Goal: Task Accomplishment & Management: Use online tool/utility

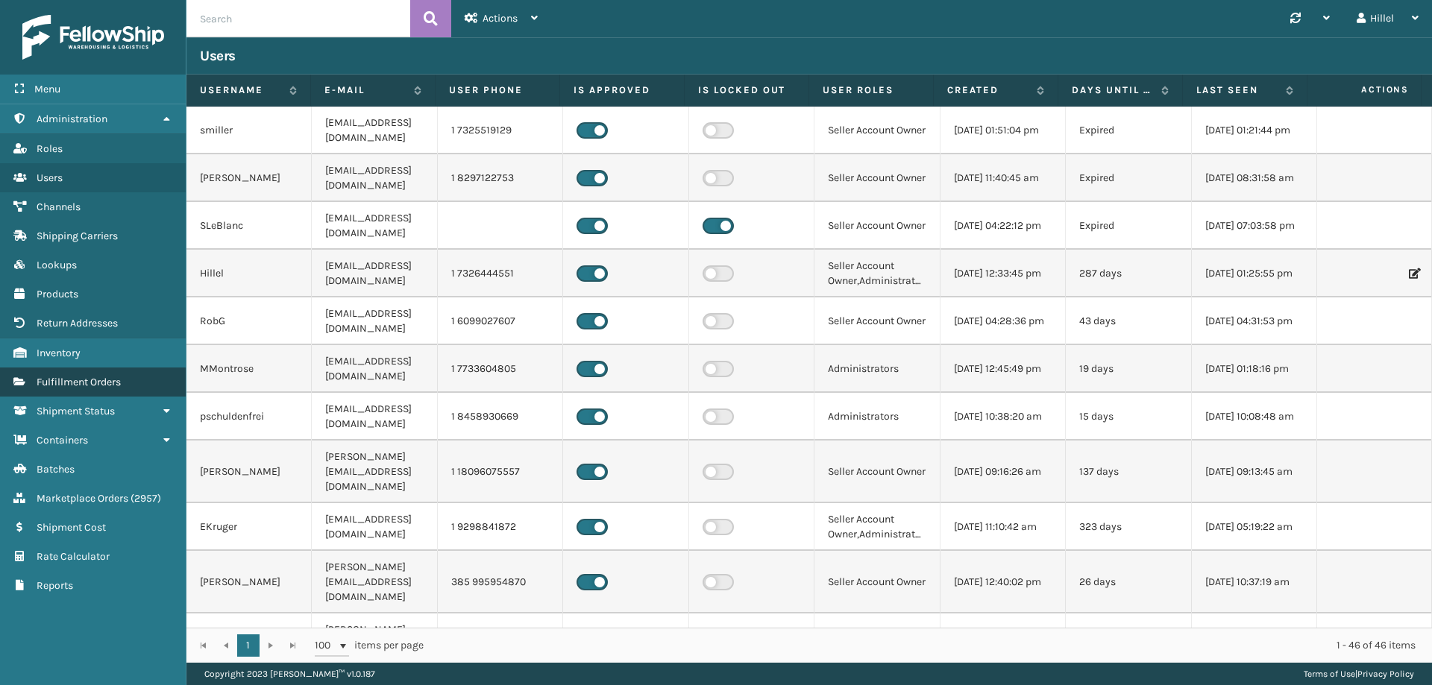
click at [132, 394] on link "Fulfillment Orders" at bounding box center [93, 382] width 186 height 29
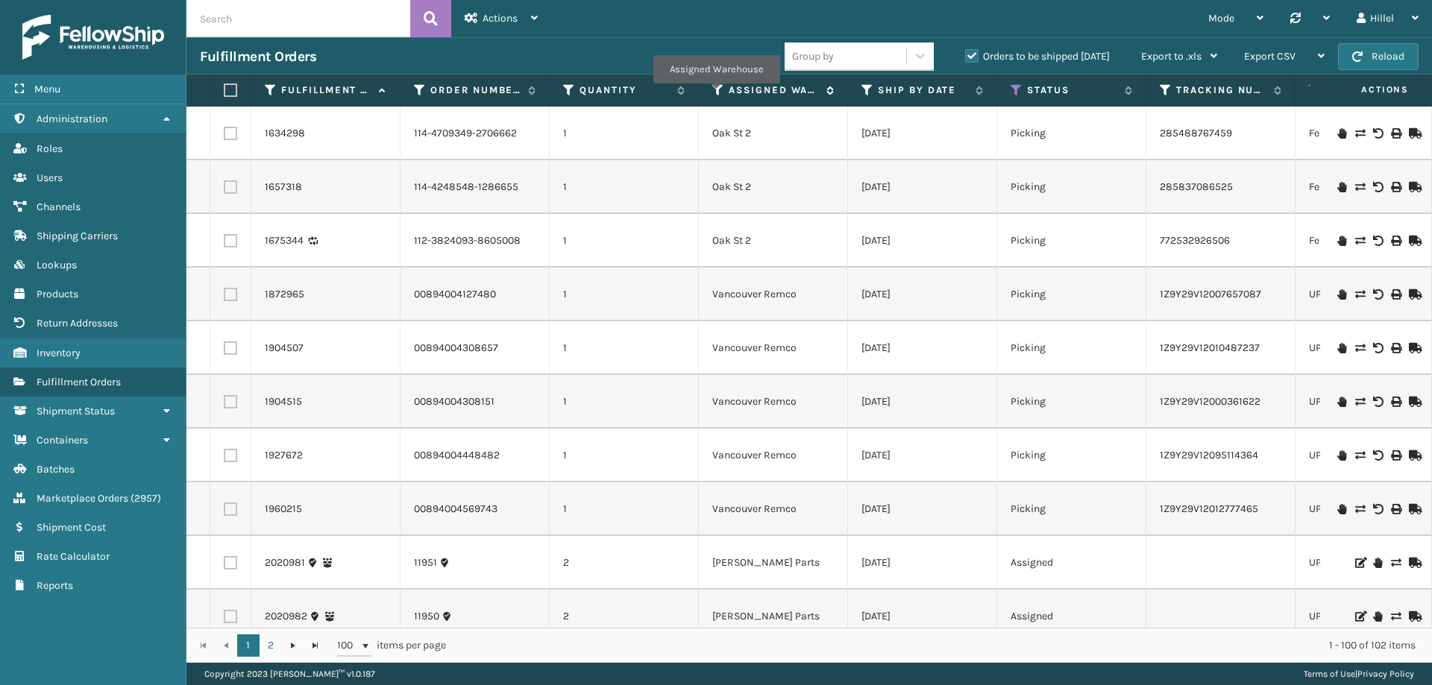
click at [716, 94] on icon at bounding box center [718, 90] width 12 height 13
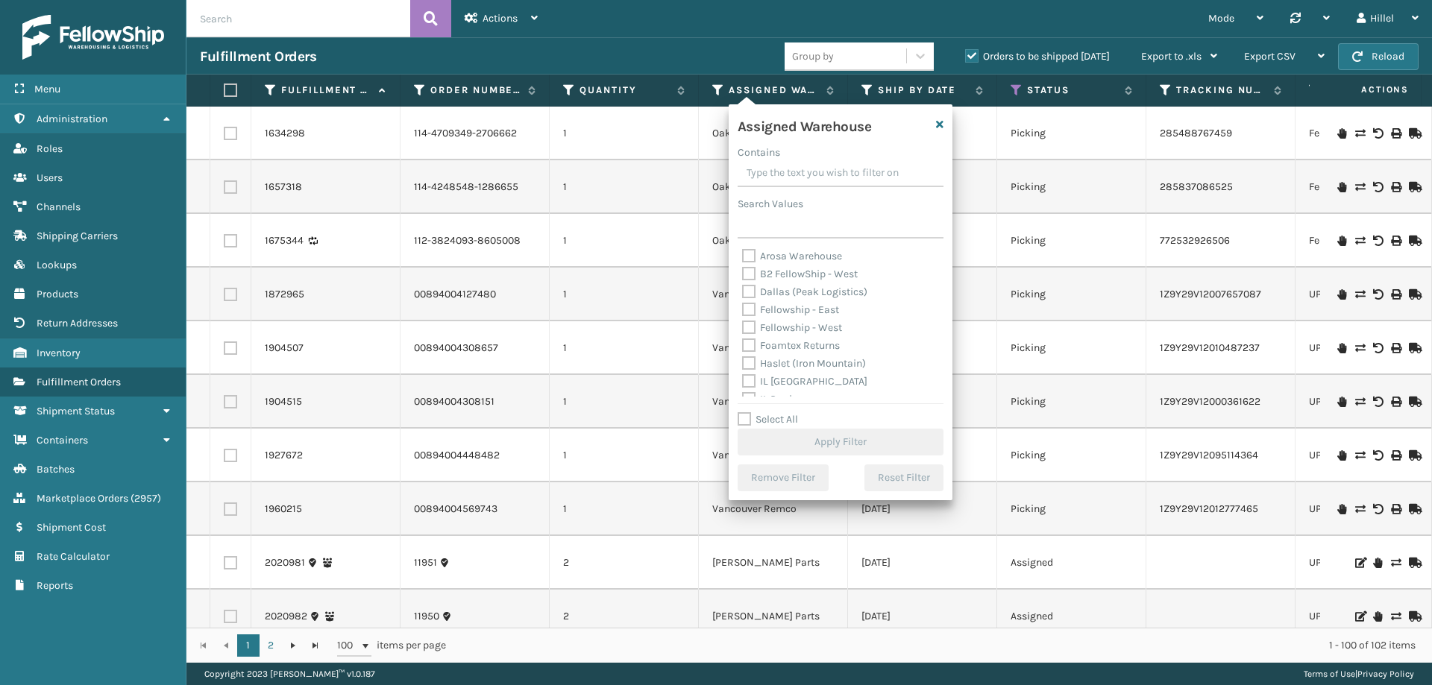
click at [776, 364] on label "Haslet (Iron Mountain)" at bounding box center [804, 363] width 124 height 13
click at [743, 364] on input "Haslet (Iron Mountain)" at bounding box center [742, 360] width 1 height 10
checkbox input "true"
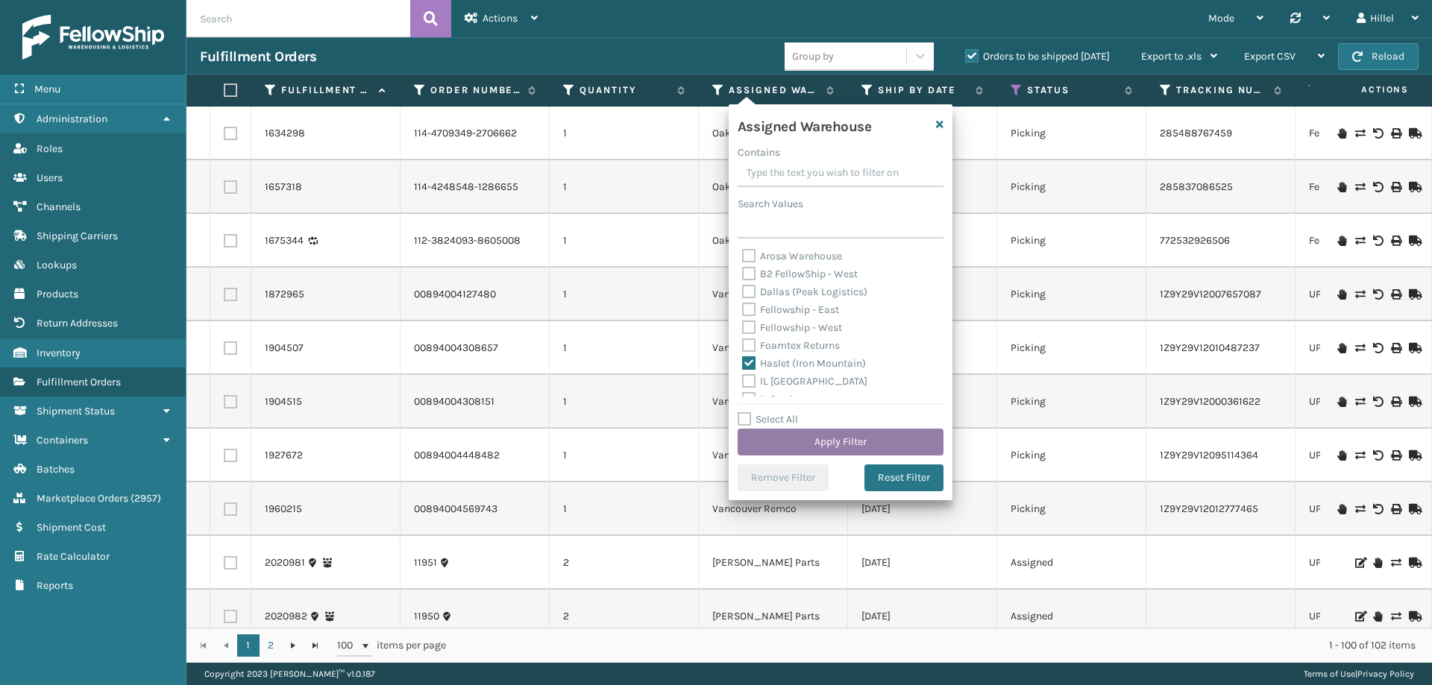
click at [823, 436] on button "Apply Filter" at bounding box center [841, 442] width 206 height 27
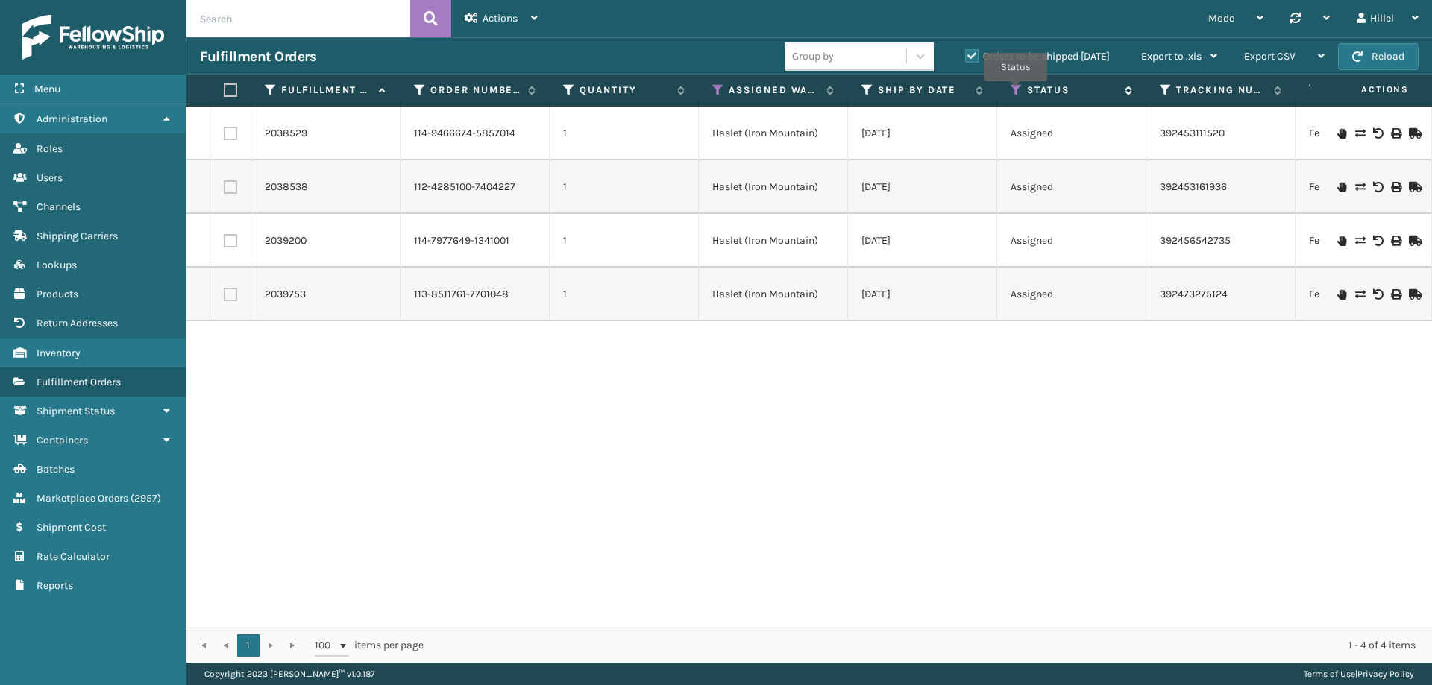
click at [1016, 92] on icon at bounding box center [1016, 90] width 12 height 13
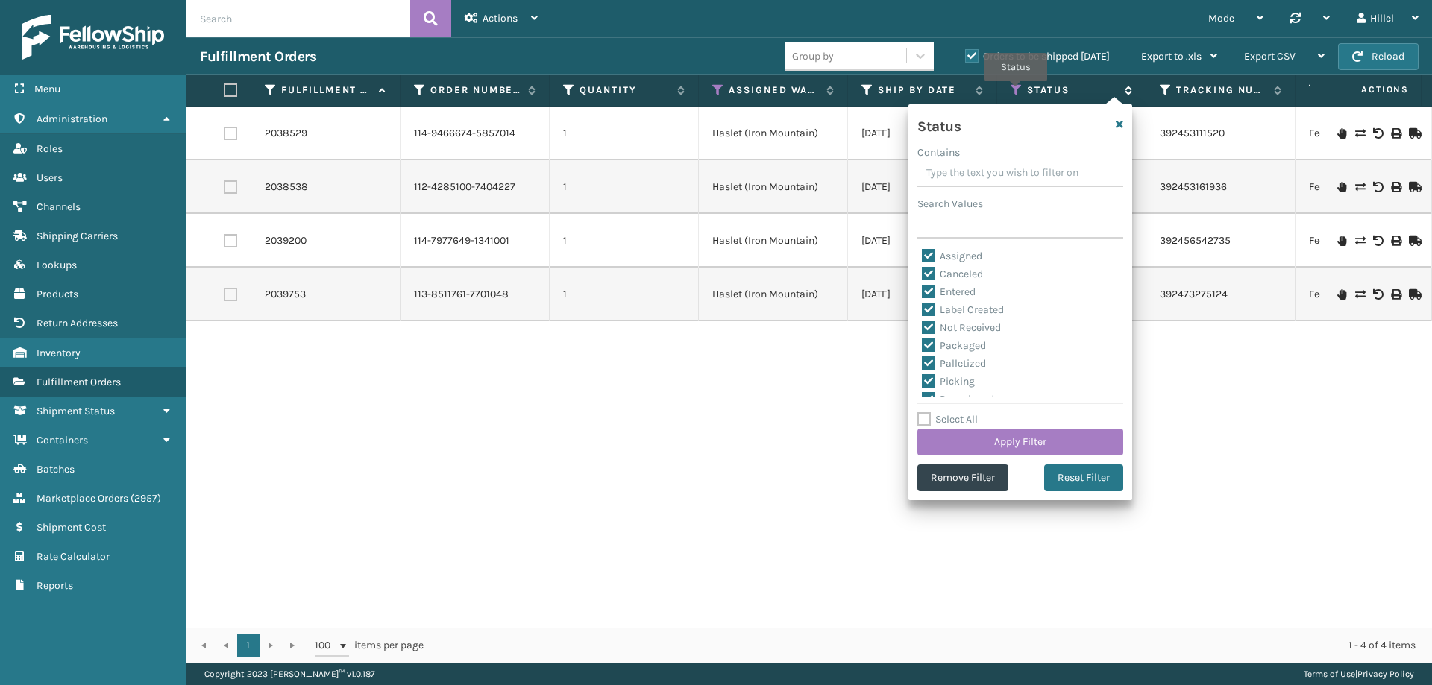
click at [1016, 92] on icon at bounding box center [1016, 90] width 12 height 13
click at [764, 421] on div "2038529 114-9466674-5857014 1 Haslet (Iron Mountain) [DATE] Assigned 3924531115…" at bounding box center [808, 367] width 1245 height 521
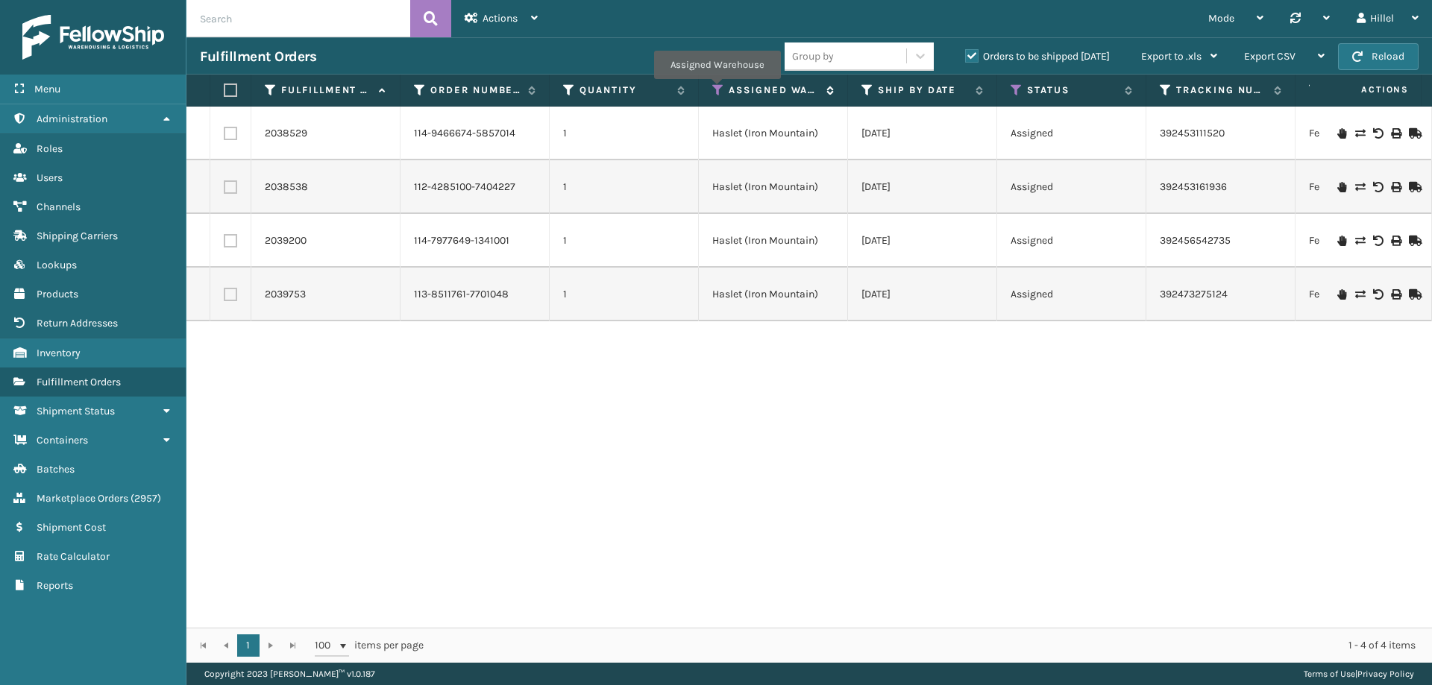
click at [717, 89] on icon at bounding box center [718, 90] width 12 height 13
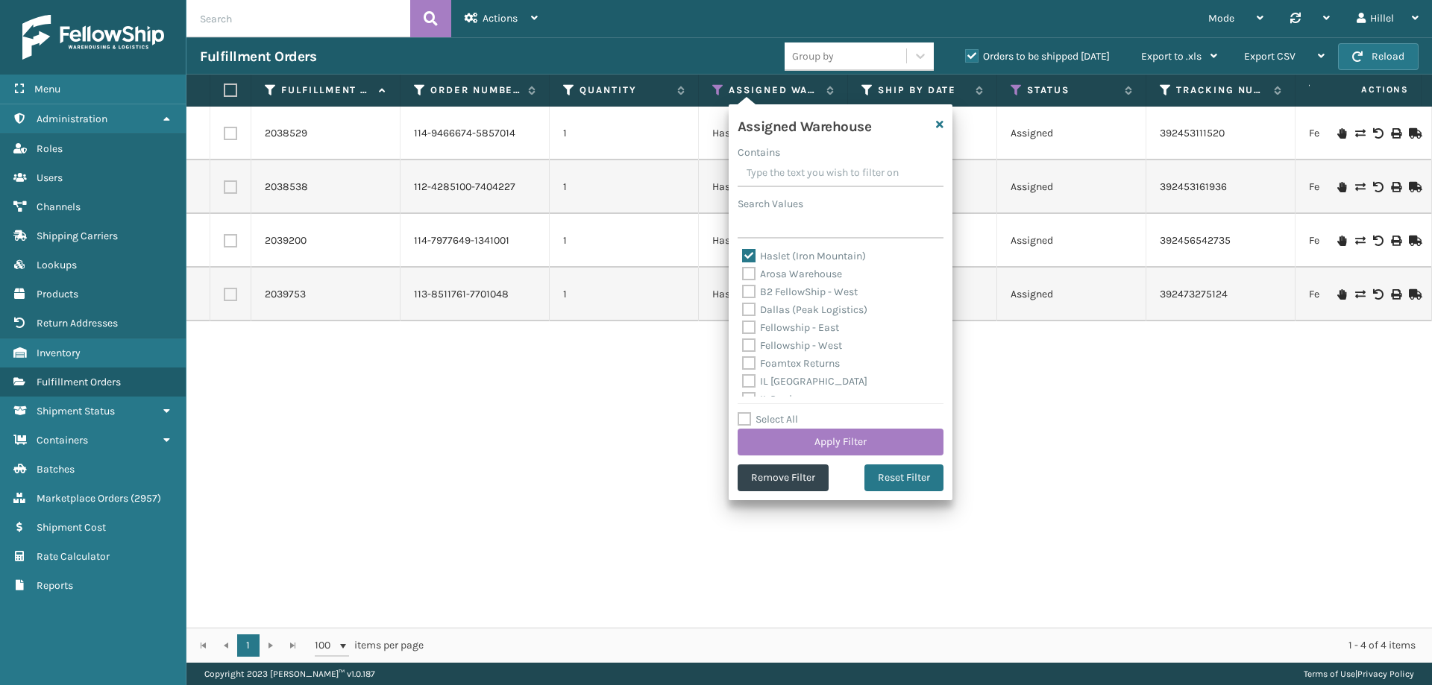
click at [786, 255] on label "Haslet (Iron Mountain)" at bounding box center [804, 256] width 124 height 13
click at [743, 255] on input "Haslet (Iron Mountain)" at bounding box center [742, 253] width 1 height 10
checkbox input "false"
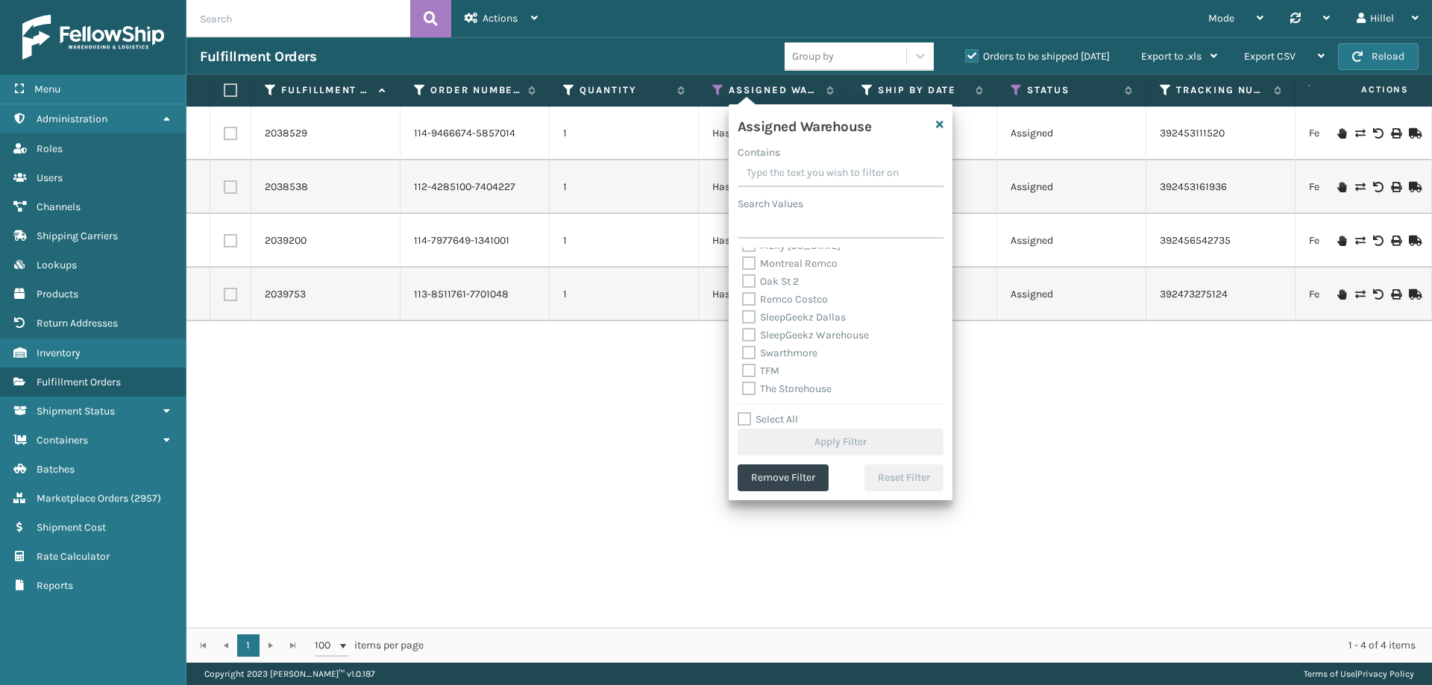
scroll to position [370, 0]
click at [789, 333] on label "Swarthmore" at bounding box center [779, 333] width 75 height 13
click at [743, 333] on input "Swarthmore" at bounding box center [742, 330] width 1 height 10
checkbox input "true"
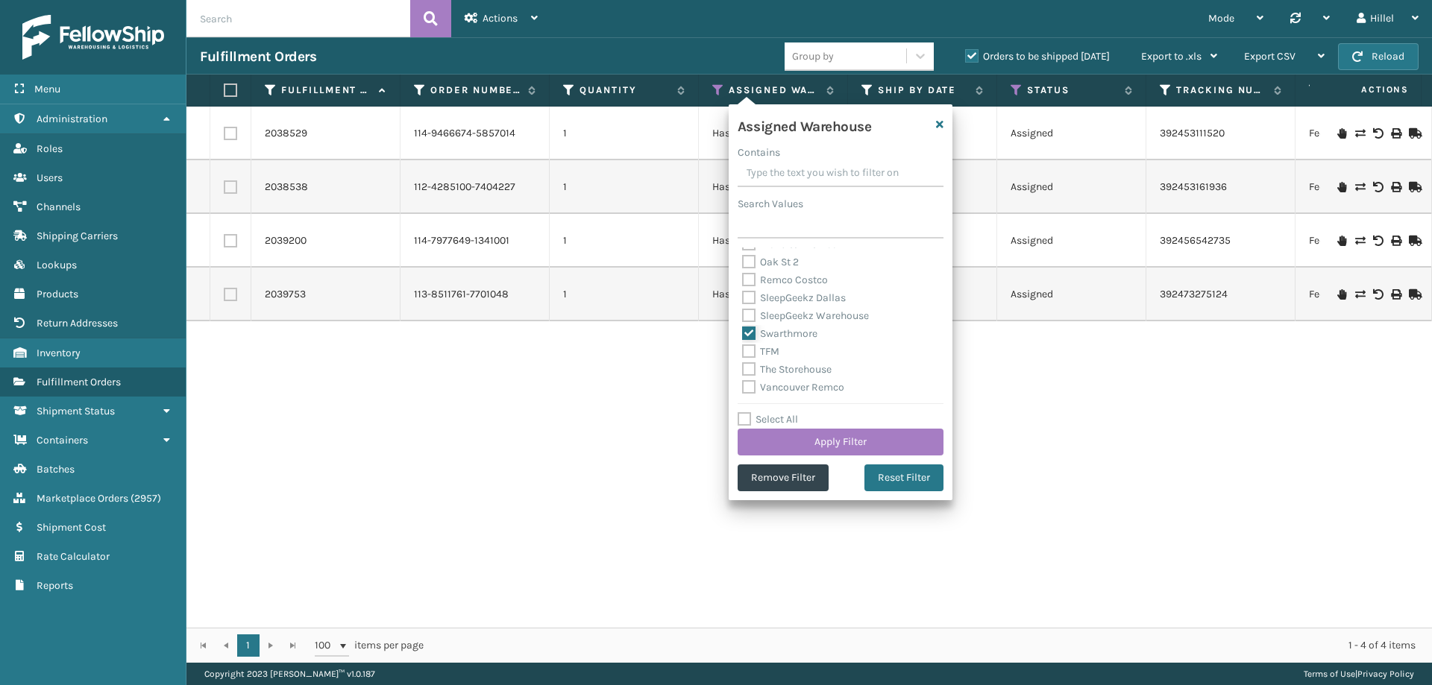
scroll to position [295, 0]
click at [786, 268] on label "[PERSON_NAME] Parts" at bounding box center [804, 265] width 125 height 13
click at [743, 266] on input "[PERSON_NAME] Parts" at bounding box center [742, 262] width 1 height 10
checkbox input "true"
click at [842, 438] on button "Apply Filter" at bounding box center [841, 442] width 206 height 27
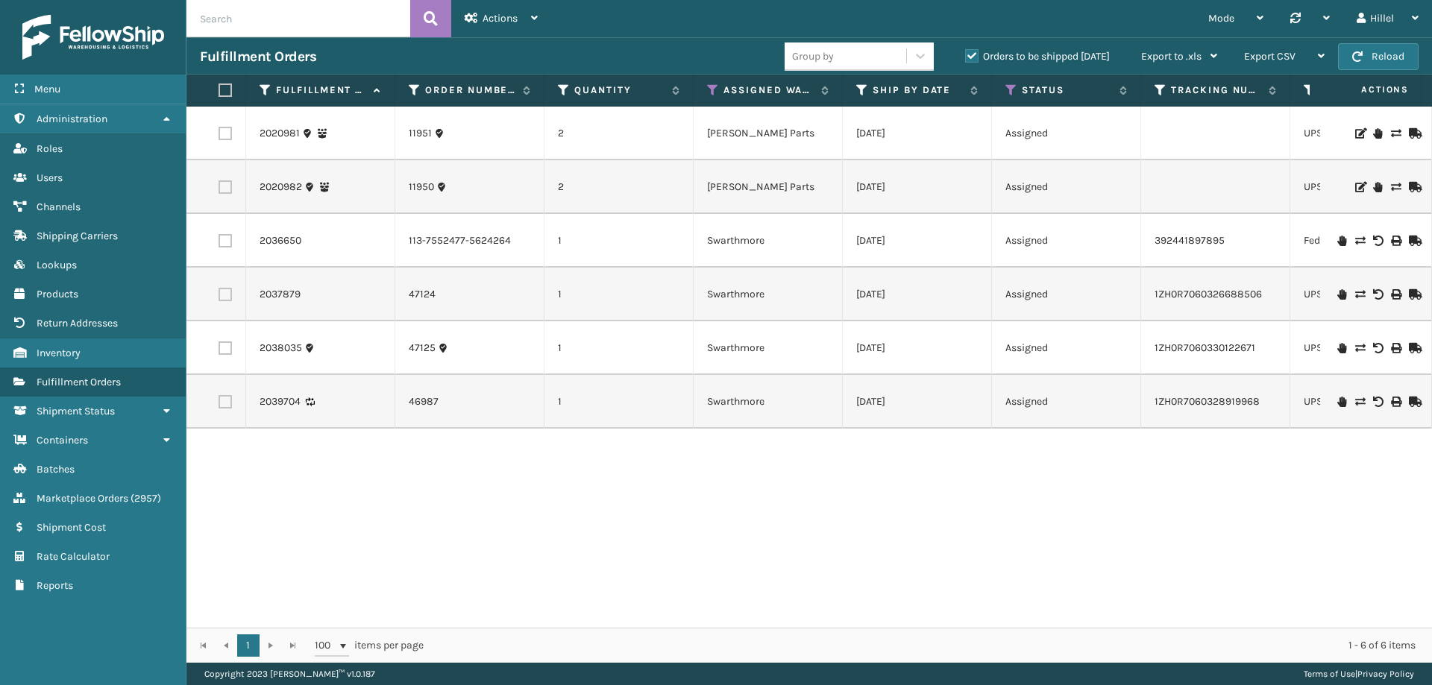
scroll to position [0, 0]
click at [482, 9] on div "Actions" at bounding box center [501, 18] width 73 height 37
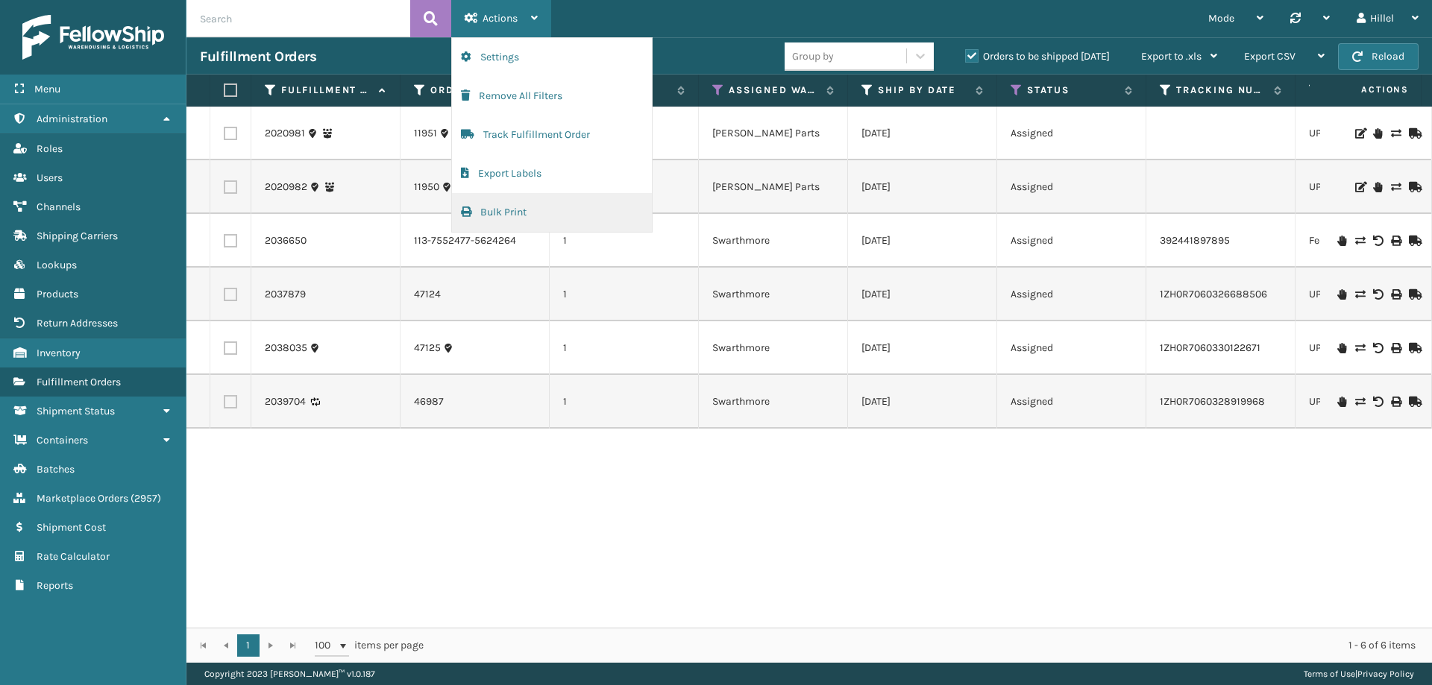
click at [507, 209] on button "Bulk Print" at bounding box center [552, 212] width 200 height 39
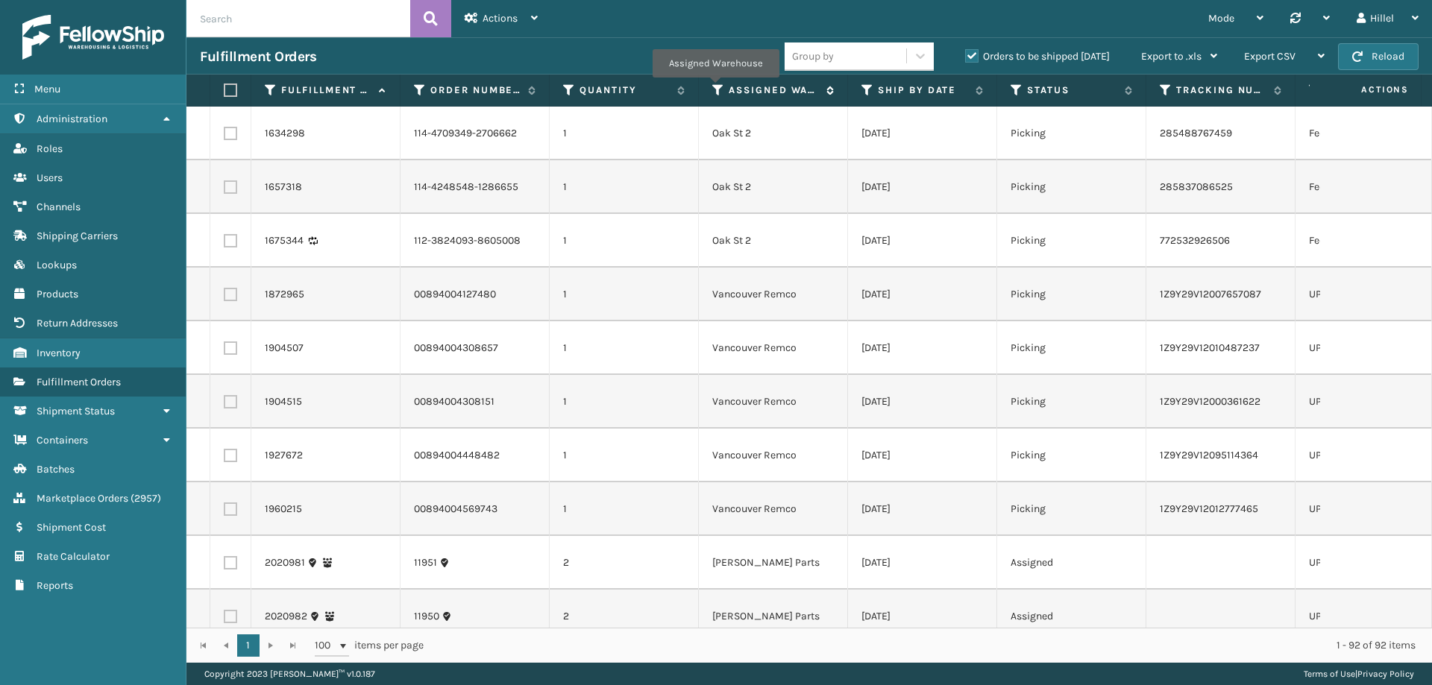
click at [715, 88] on icon at bounding box center [718, 90] width 12 height 13
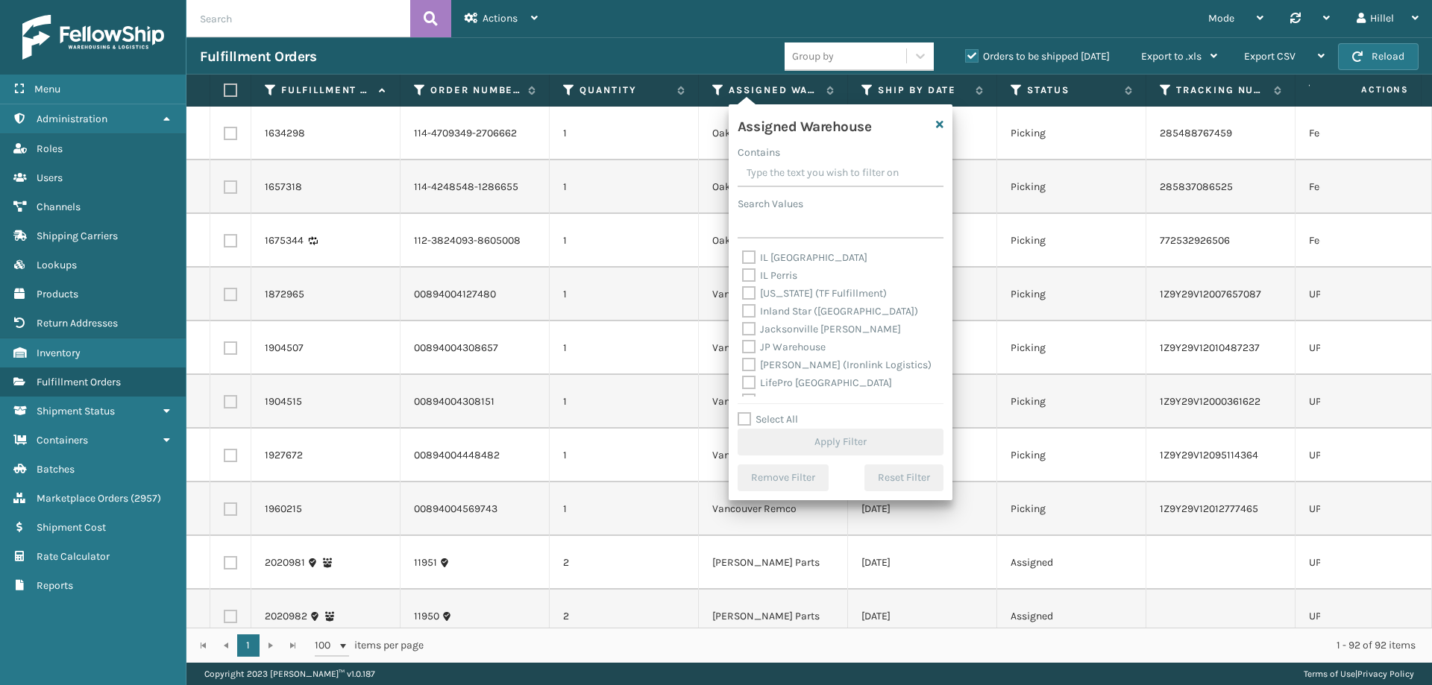
scroll to position [370, 0]
click at [779, 327] on label "Swarthmore" at bounding box center [779, 333] width 75 height 13
click at [743, 327] on input "Swarthmore" at bounding box center [742, 330] width 1 height 10
checkbox input "true"
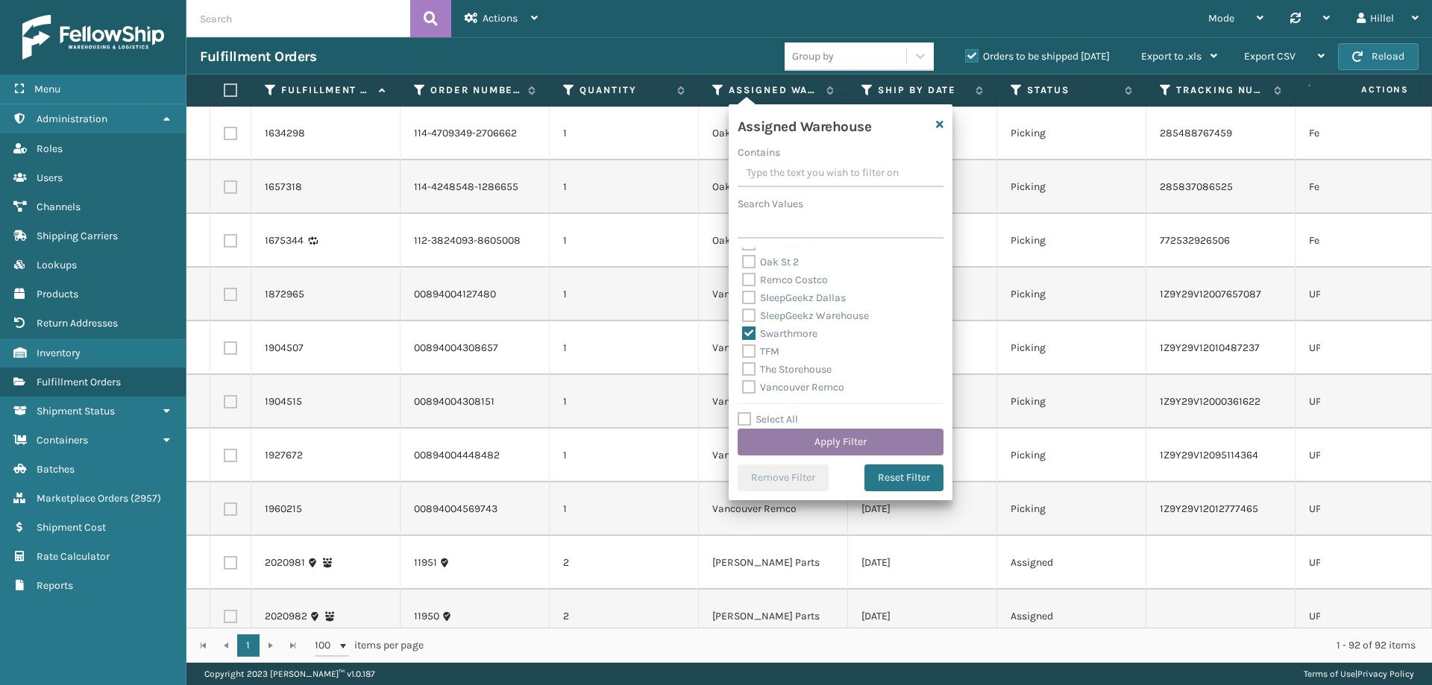
click at [819, 430] on button "Apply Filter" at bounding box center [841, 442] width 206 height 27
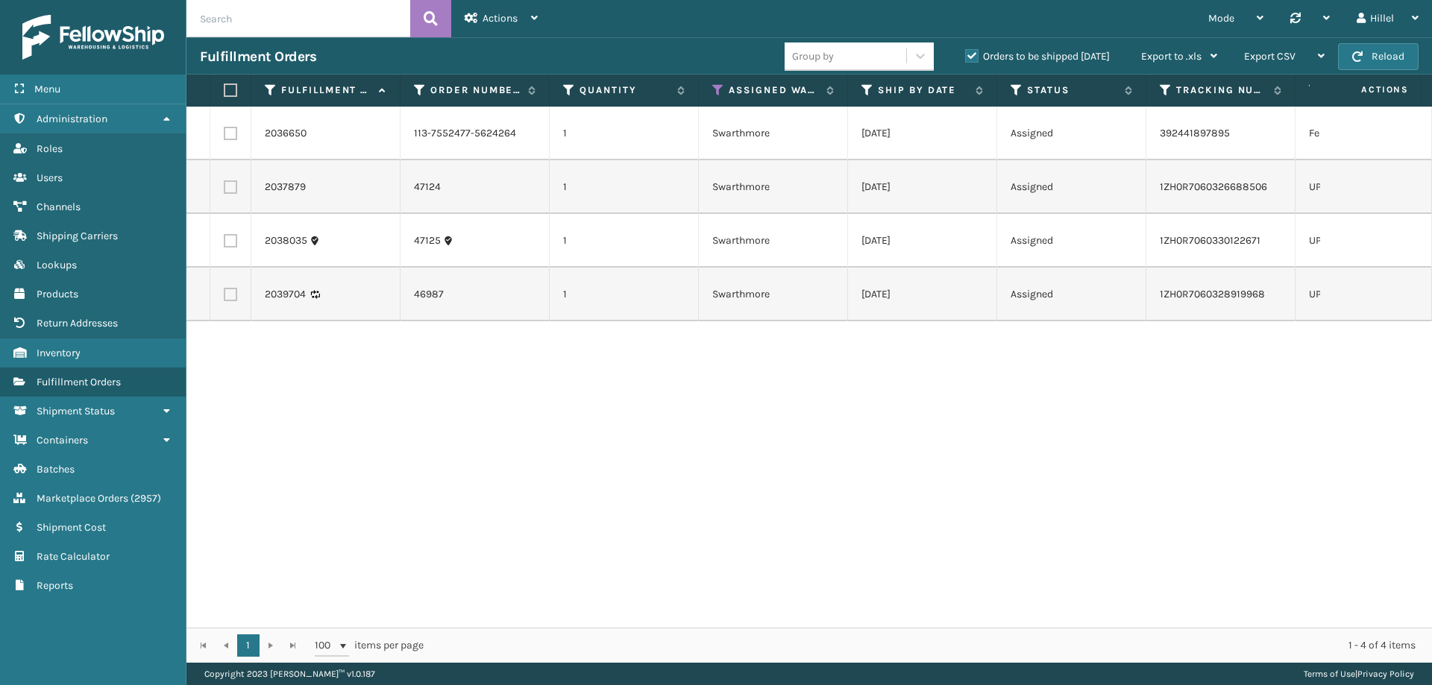
click at [231, 87] on label at bounding box center [228, 90] width 9 height 13
click at [224, 87] on input "checkbox" at bounding box center [224, 91] width 1 height 10
checkbox input "true"
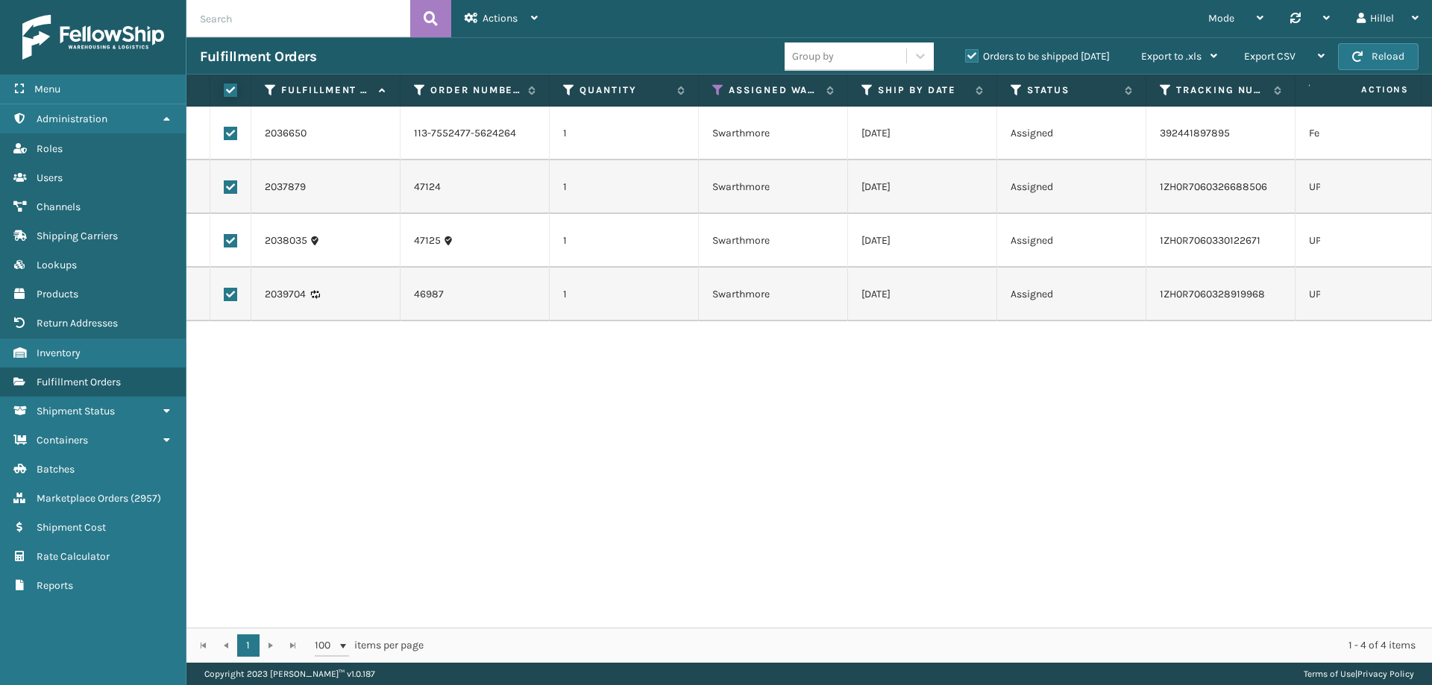
checkbox input "true"
click at [524, 24] on div "Actions" at bounding box center [501, 18] width 73 height 37
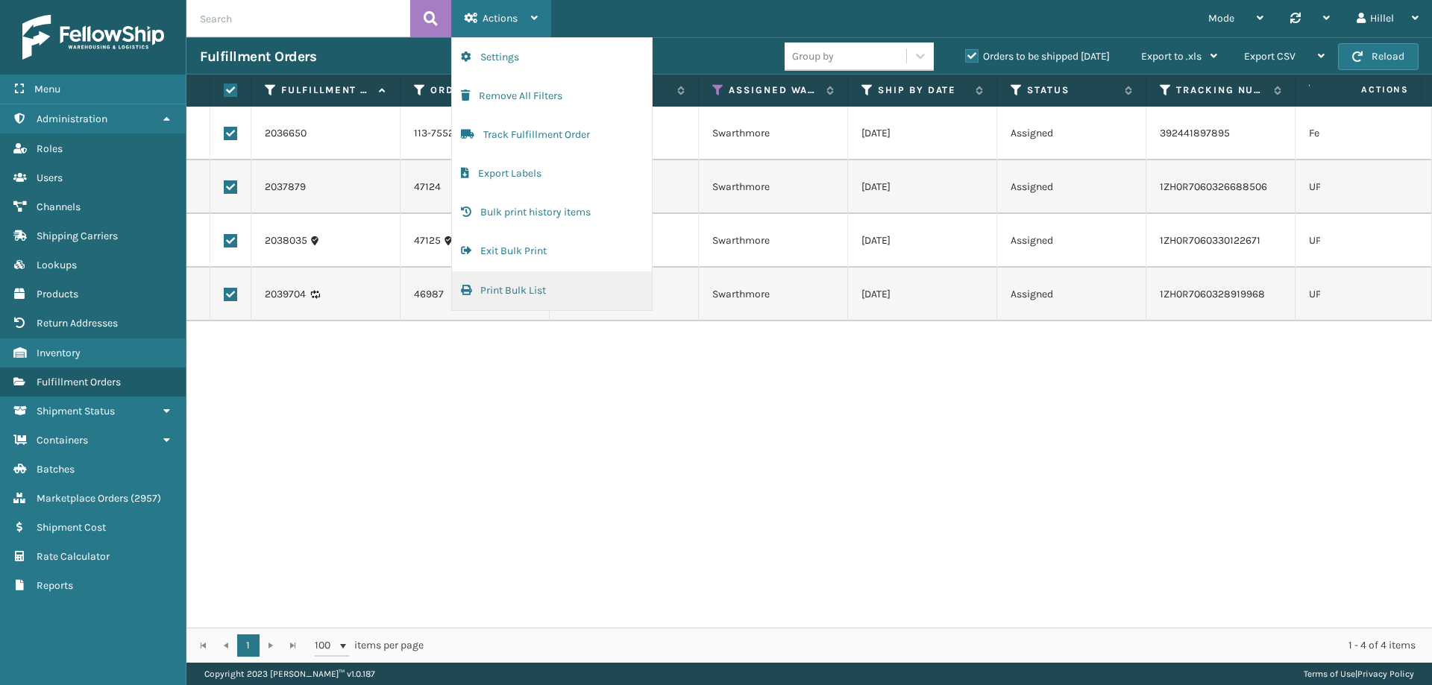
click at [513, 285] on button "Print Bulk List" at bounding box center [552, 290] width 200 height 39
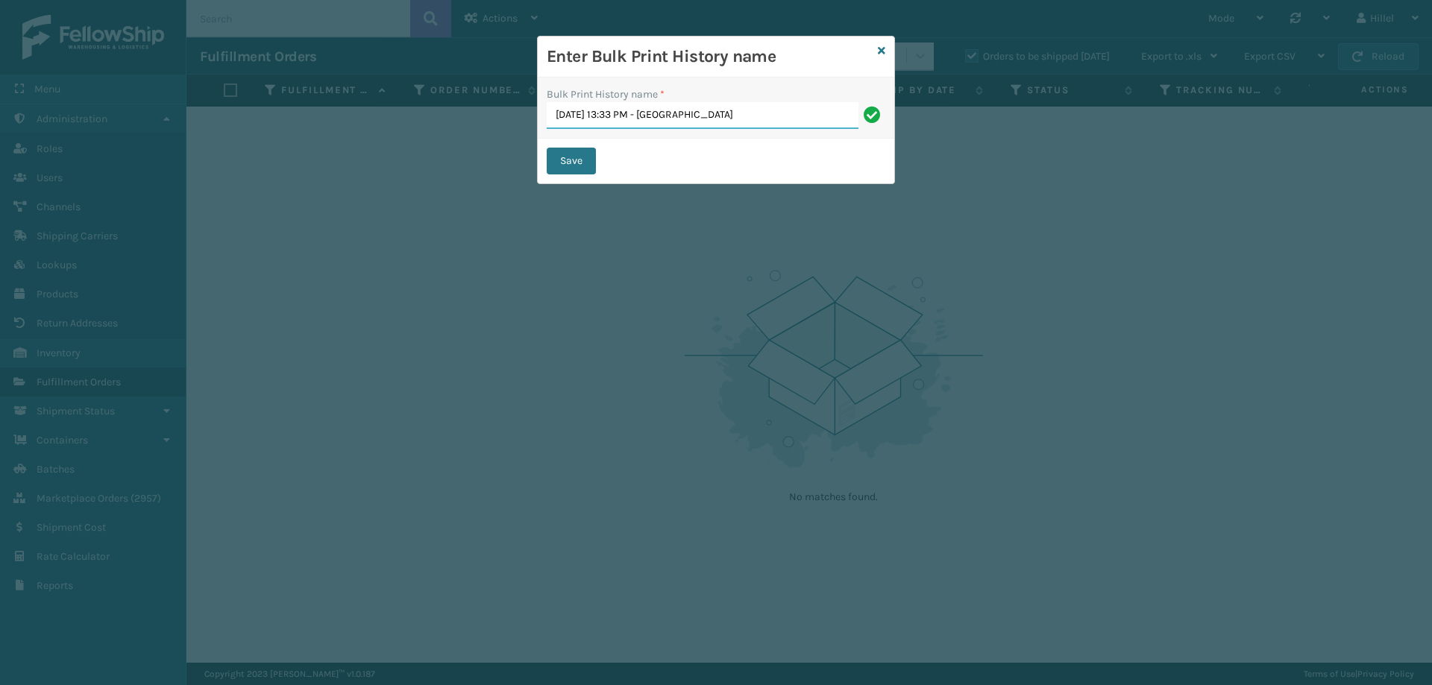
drag, startPoint x: 385, startPoint y: 265, endPoint x: 388, endPoint y: 256, distance: 9.4
click at [385, 265] on div "Enter Bulk Print History name Bulk Print History name * [DATE] 13:33 PM - Hille…" at bounding box center [716, 342] width 1432 height 685
click at [562, 151] on button "Save" at bounding box center [571, 161] width 49 height 27
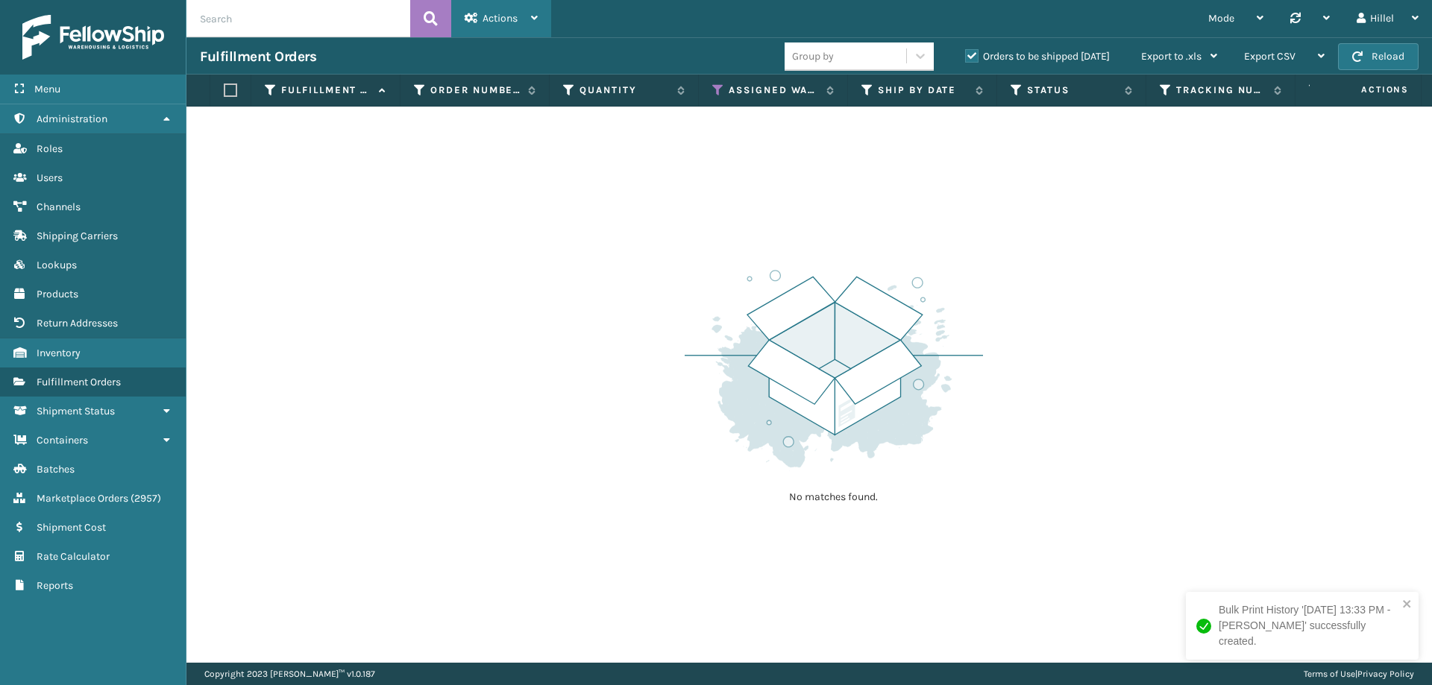
click at [524, 14] on div "Actions" at bounding box center [501, 18] width 73 height 37
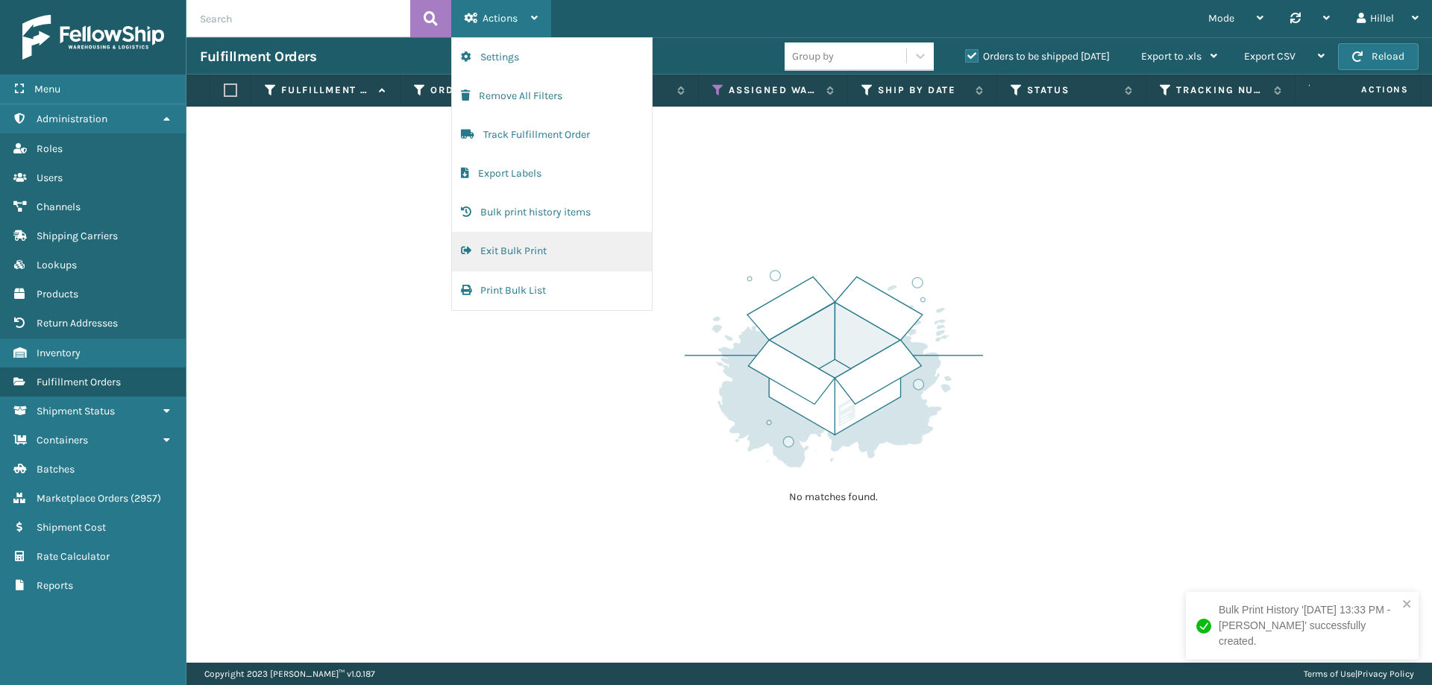
click at [518, 254] on button "Exit Bulk Print" at bounding box center [552, 251] width 200 height 39
